Goal: Information Seeking & Learning: Learn about a topic

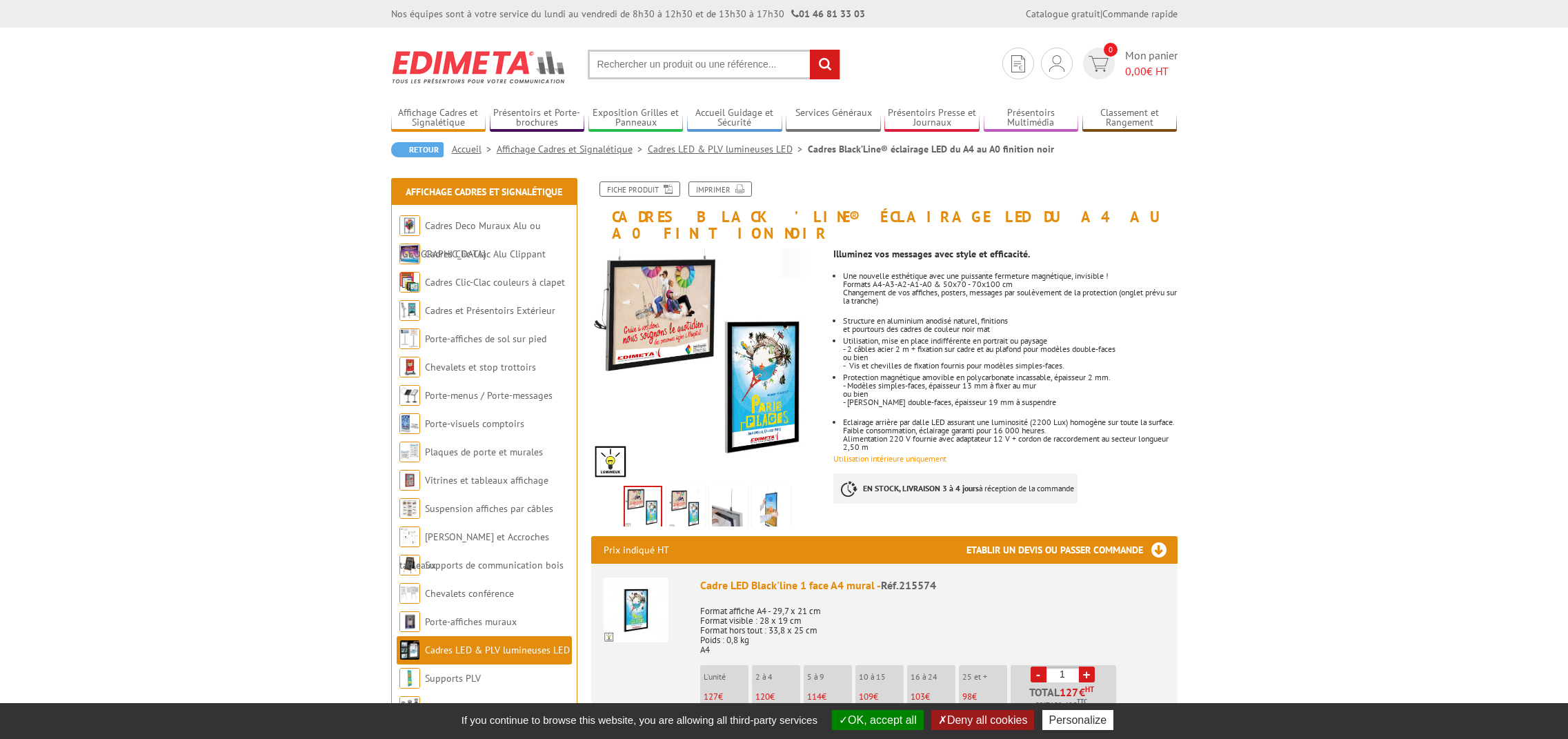
click at [687, 68] on input "text" at bounding box center [714, 65] width 252 height 30
paste input "Cadre lumineux LED"
type input "Cadre lumineux LED"
click at [819, 63] on input "rechercher" at bounding box center [825, 65] width 30 height 30
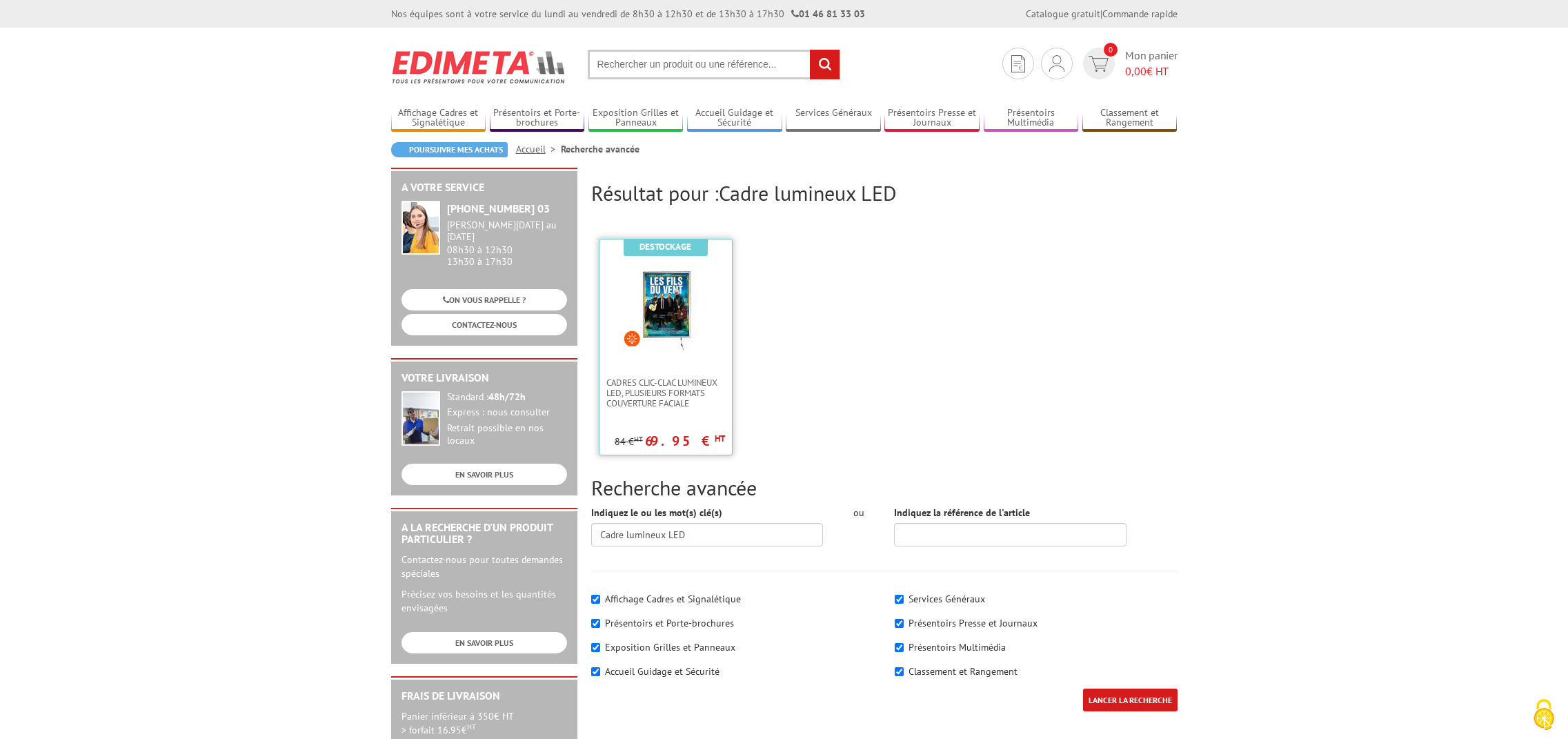
click at [676, 327] on img at bounding box center [665, 305] width 90 height 90
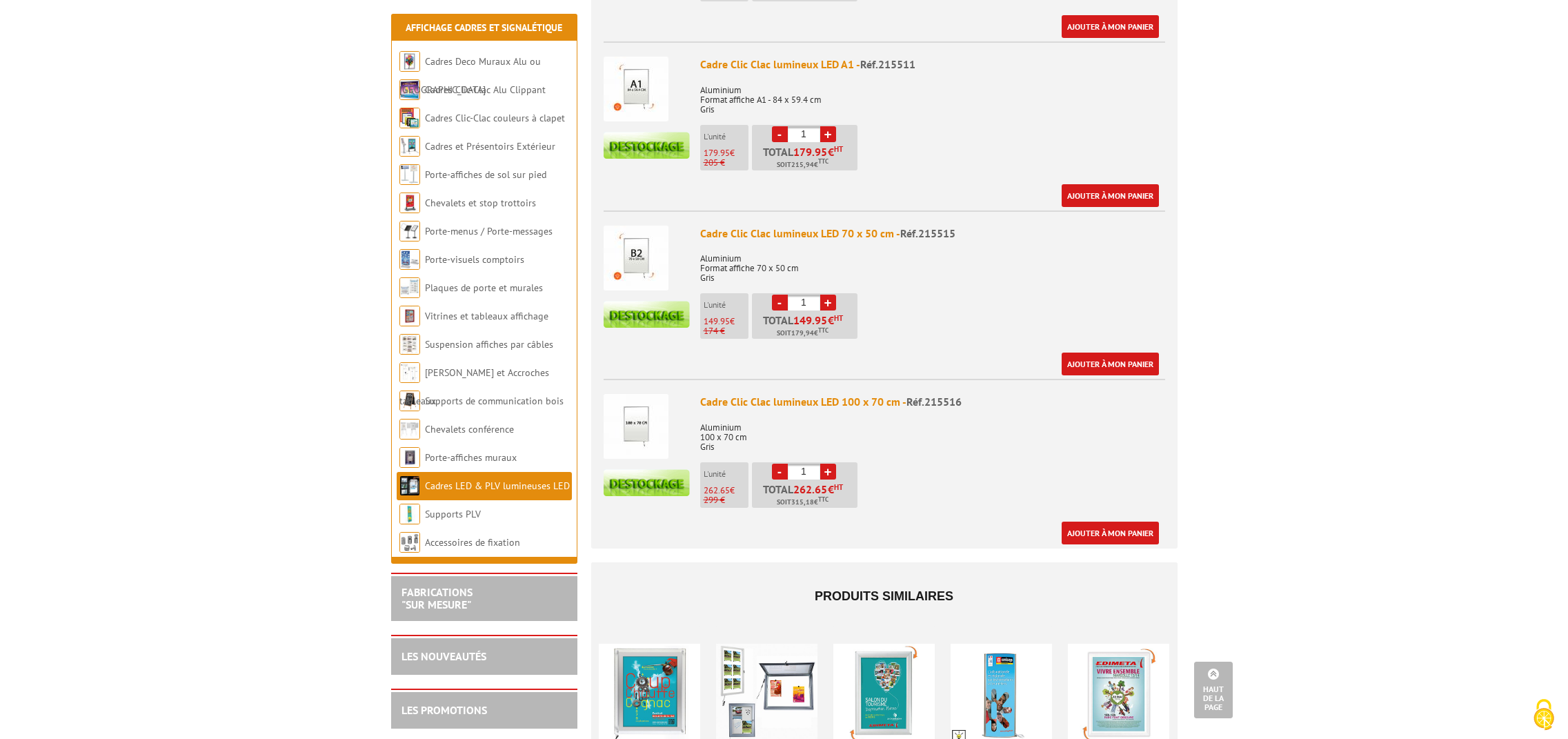
scroll to position [963, 0]
